Goal: Find specific page/section: Find specific page/section

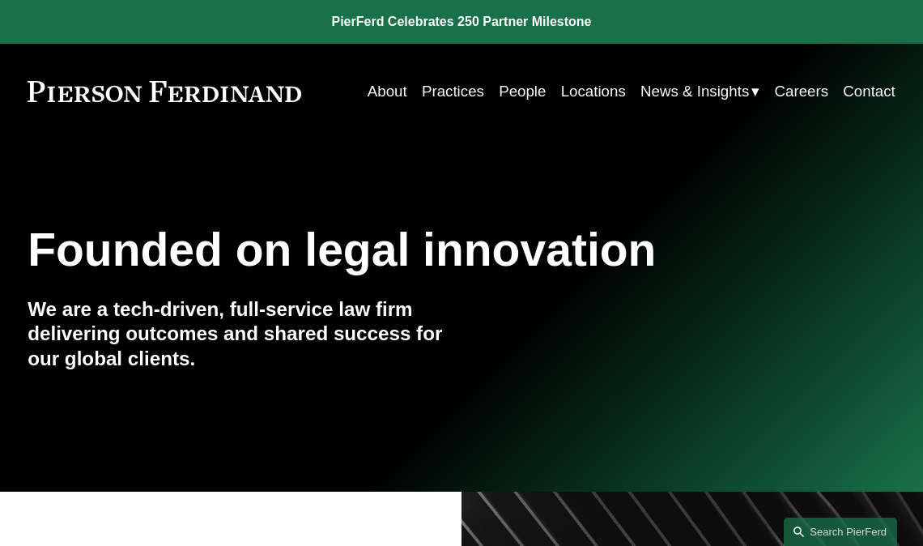
click at [526, 87] on link "People" at bounding box center [522, 91] width 47 height 30
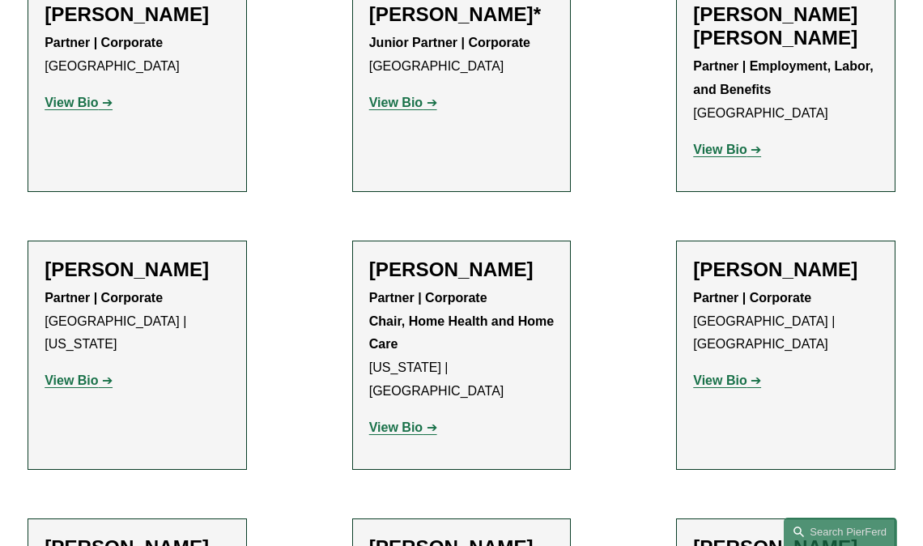
scroll to position [14946, 0]
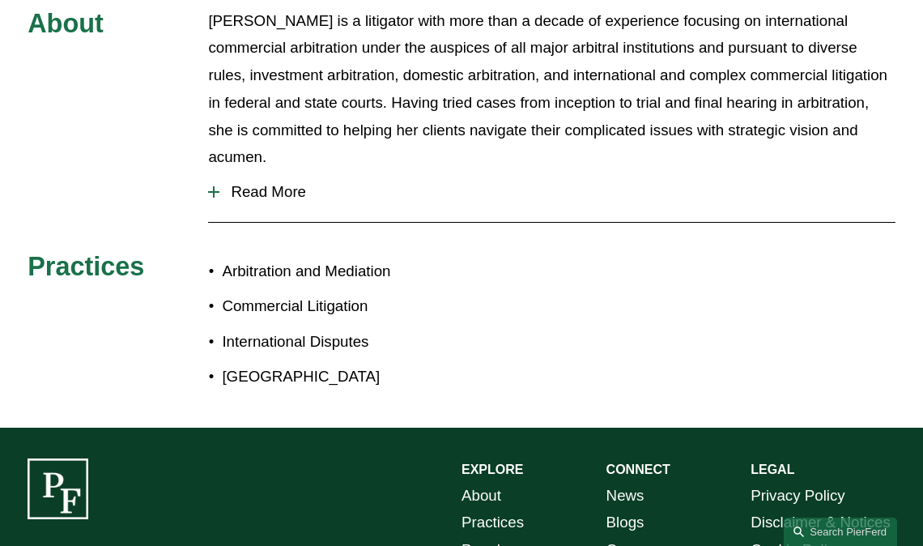
scroll to position [729, 0]
